Goal: Find specific page/section: Find specific page/section

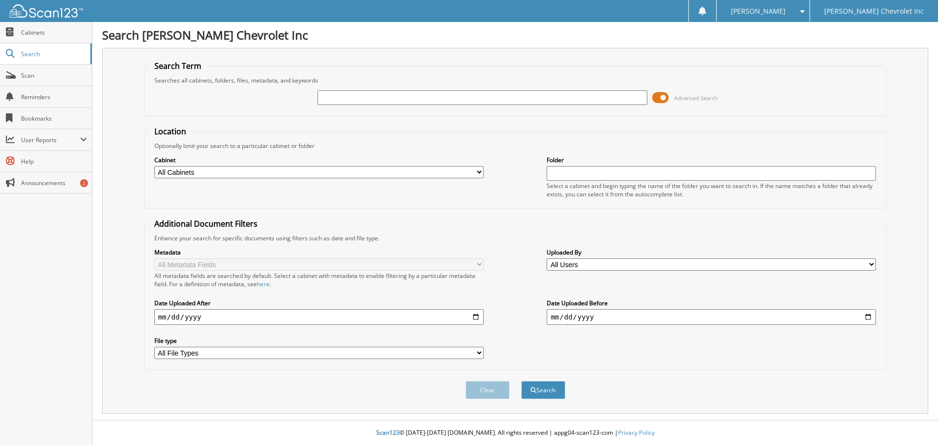
click at [374, 98] on input "text" at bounding box center [482, 97] width 329 height 15
type input "[PERSON_NAME]"
click at [534, 392] on span "submit" at bounding box center [534, 391] width 6 height 6
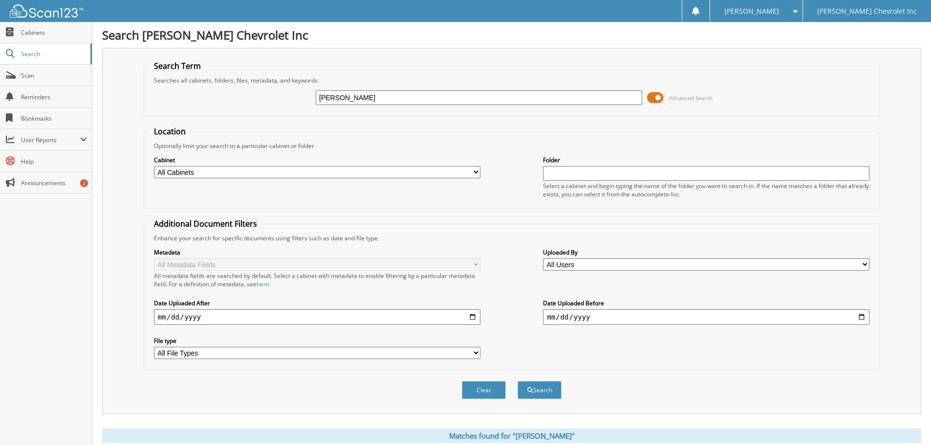
click at [653, 99] on span at bounding box center [655, 97] width 17 height 15
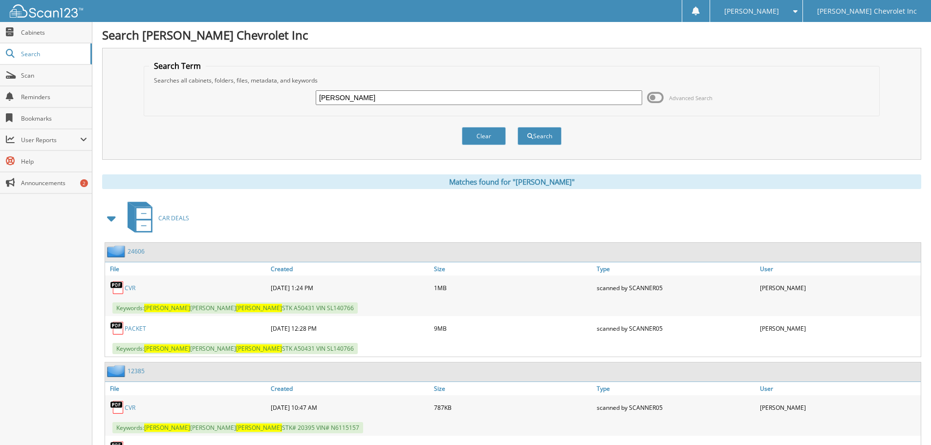
click at [137, 329] on link "PACKET" at bounding box center [136, 329] width 22 height 8
